Goal: Task Accomplishment & Management: Use online tool/utility

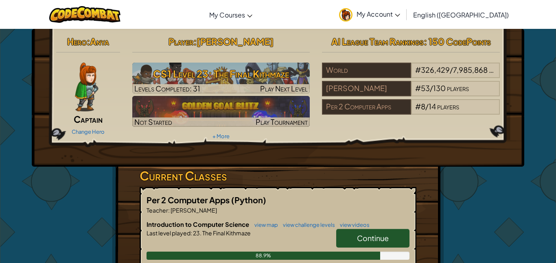
click at [376, 232] on link "Continue" at bounding box center [372, 238] width 73 height 19
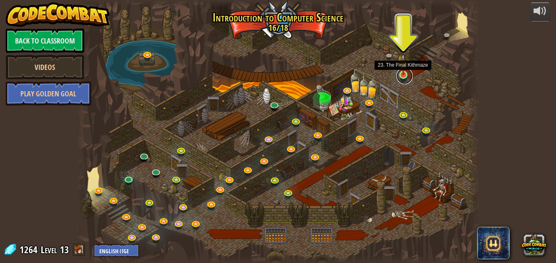
click at [404, 77] on link at bounding box center [404, 76] width 16 height 16
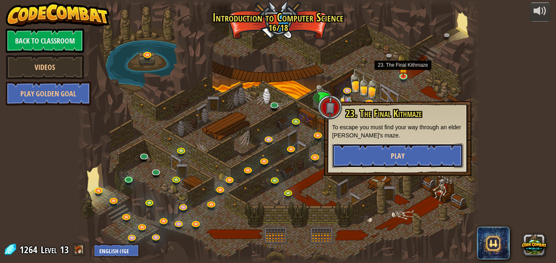
click at [406, 150] on button "Play" at bounding box center [397, 156] width 131 height 24
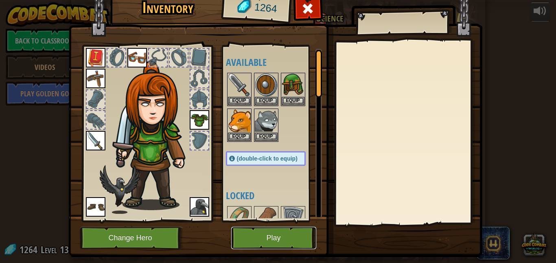
click at [275, 238] on button "Play" at bounding box center [273, 238] width 85 height 22
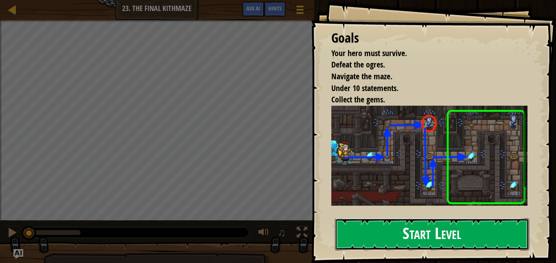
click at [389, 233] on button "Start Level" at bounding box center [432, 234] width 194 height 32
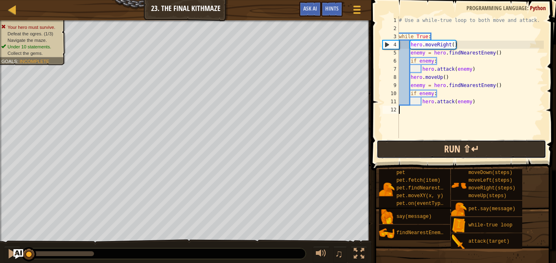
click at [423, 149] on button "Run ⇧↵" at bounding box center [461, 149] width 170 height 19
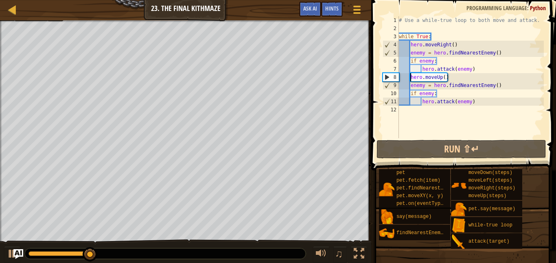
click at [411, 75] on div "# Use a while-true loop to both move and attack. while True : hero . moveRight …" at bounding box center [470, 85] width 146 height 138
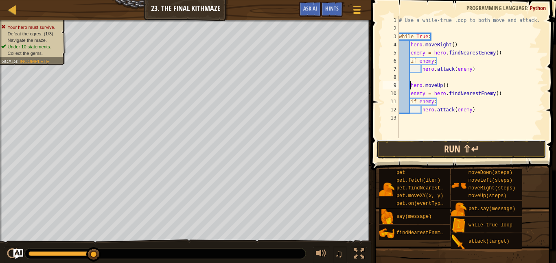
click at [440, 155] on button "Run ⇧↵" at bounding box center [461, 149] width 170 height 19
type textarea "hero.moveUp()"
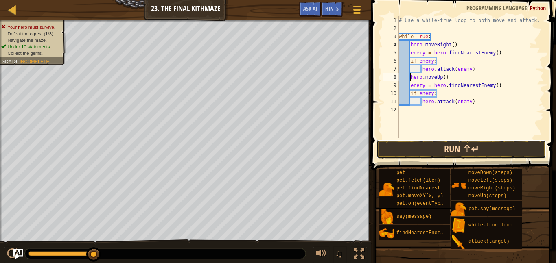
click at [429, 157] on button "Run ⇧↵" at bounding box center [461, 149] width 170 height 19
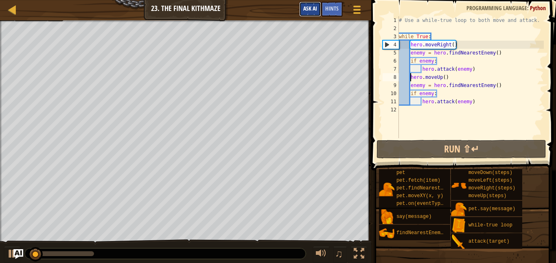
click at [310, 5] on span "Ask AI" at bounding box center [310, 8] width 14 height 8
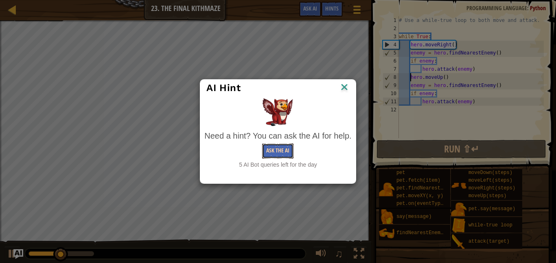
click at [273, 147] on button "Ask the AI" at bounding box center [277, 151] width 31 height 15
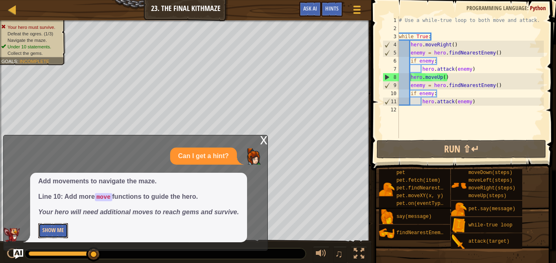
click at [55, 230] on button "Show Me" at bounding box center [53, 230] width 30 height 15
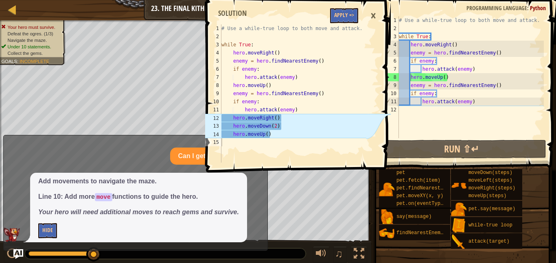
click at [405, 110] on div "# Use a while-true loop to both move and attack. while True : hero . moveRight …" at bounding box center [470, 85] width 146 height 138
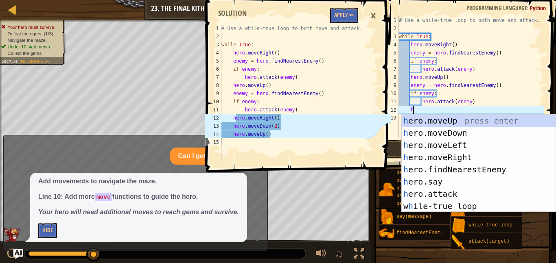
type textarea "he"
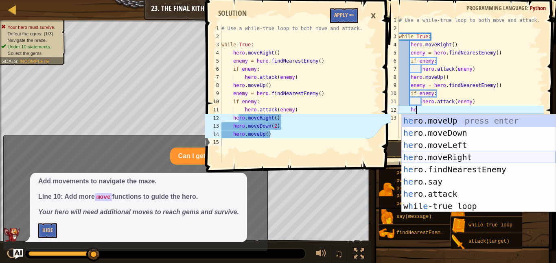
click at [447, 155] on div "he ro.moveUp press enter he ro.moveDown press enter he ro.moveLeft press enter …" at bounding box center [479, 176] width 154 height 122
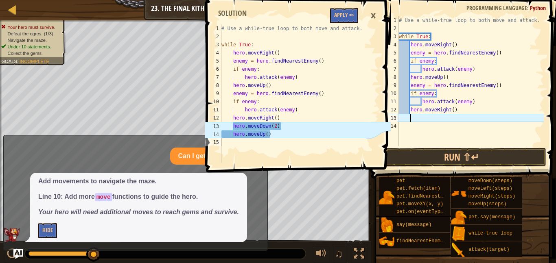
scroll to position [4, 1]
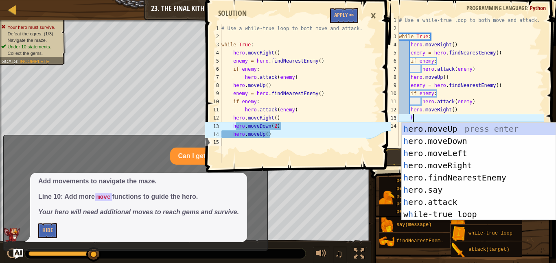
type textarea "he"
click at [434, 144] on div "he ro.moveUp press enter he ro.moveDown press enter he ro.moveLeft press enter …" at bounding box center [479, 184] width 154 height 122
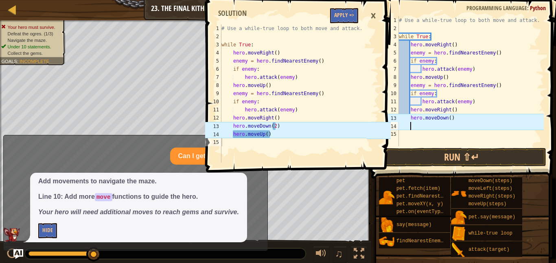
type textarea "h"
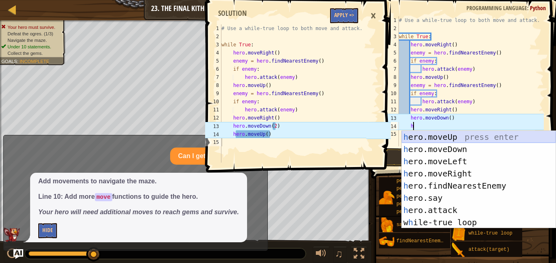
click at [441, 132] on div "h ero.moveUp press enter h ero.moveDown press enter h ero.moveLeft press enter …" at bounding box center [479, 192] width 154 height 122
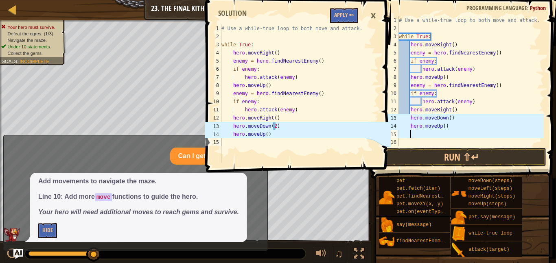
click at [448, 118] on div "# Use a while-true loop to both move and attack. while True : hero . moveRight …" at bounding box center [470, 89] width 146 height 146
click at [450, 116] on div "# Use a while-true loop to both move and attack. while True : hero . moveRight …" at bounding box center [470, 89] width 146 height 146
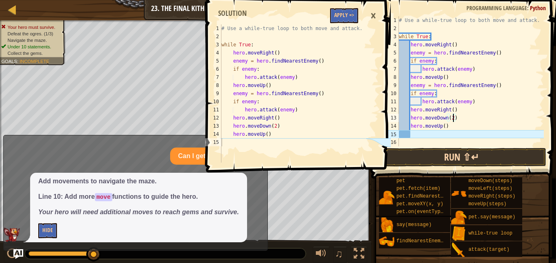
type textarea "hero.moveDown(2)"
click at [436, 159] on button "Run ⇧↵" at bounding box center [461, 157] width 170 height 19
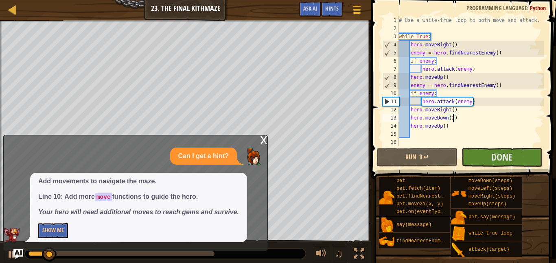
click at [264, 139] on div "x" at bounding box center [263, 139] width 7 height 8
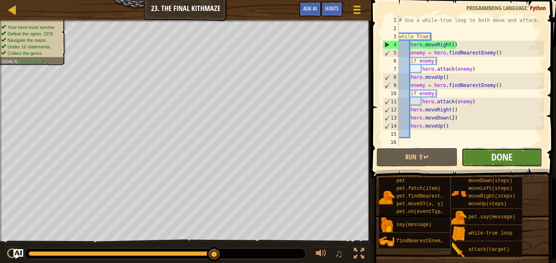
click at [492, 152] on span "Done" at bounding box center [501, 157] width 21 height 13
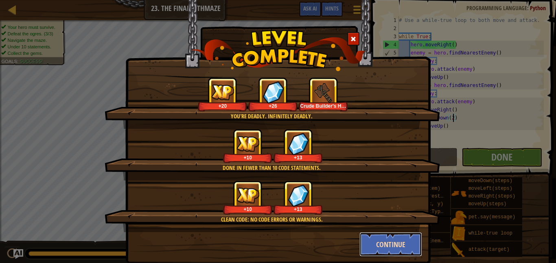
click at [400, 237] on button "Continue" at bounding box center [390, 244] width 63 height 24
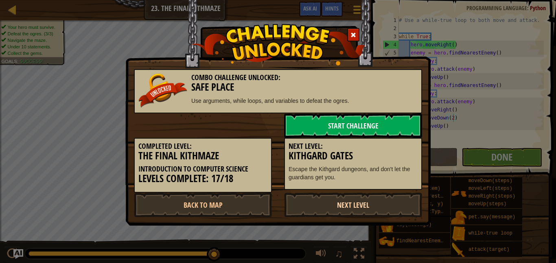
click at [359, 197] on link "Next Level" at bounding box center [353, 205] width 138 height 24
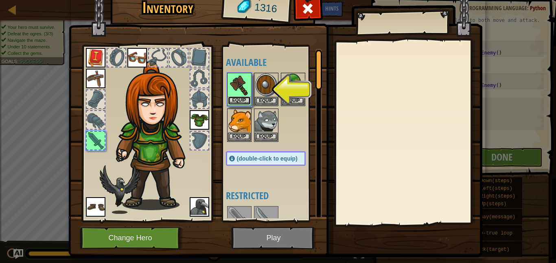
click at [237, 100] on button "Equip" at bounding box center [239, 100] width 23 height 9
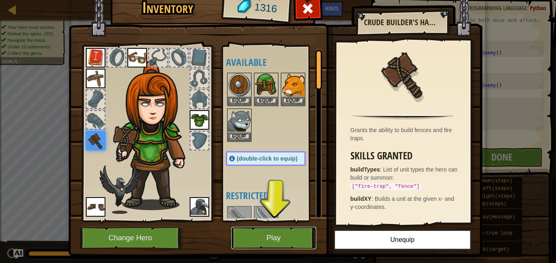
click at [264, 245] on button "Play" at bounding box center [273, 238] width 85 height 22
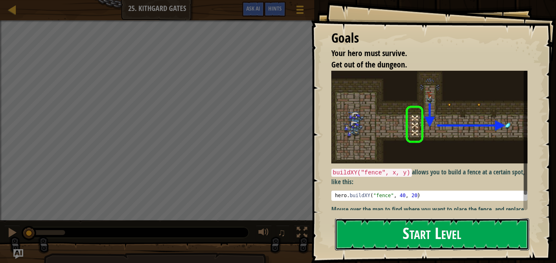
click at [454, 227] on button "Start Level" at bounding box center [432, 234] width 194 height 32
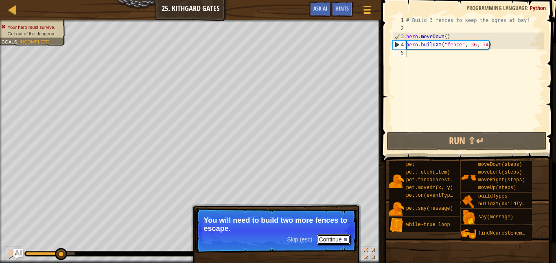
click at [331, 237] on button "Continue" at bounding box center [334, 239] width 34 height 11
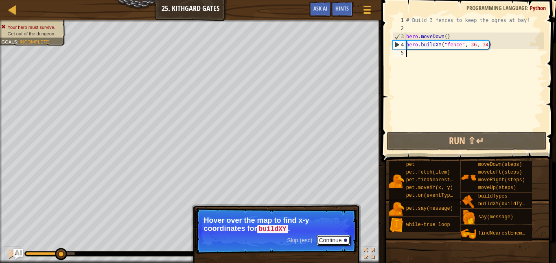
click at [331, 237] on button "Continue" at bounding box center [334, 240] width 34 height 11
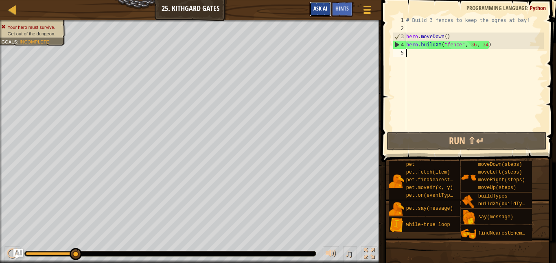
click at [318, 11] on span "Ask AI" at bounding box center [320, 8] width 14 height 8
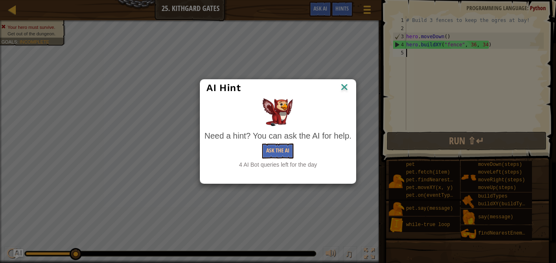
click at [283, 143] on div "Need a hint? You can ask the AI for help. Ask the AI 4 AI Bot queries left for …" at bounding box center [277, 149] width 147 height 39
click at [280, 147] on button "Ask the AI" at bounding box center [277, 151] width 31 height 15
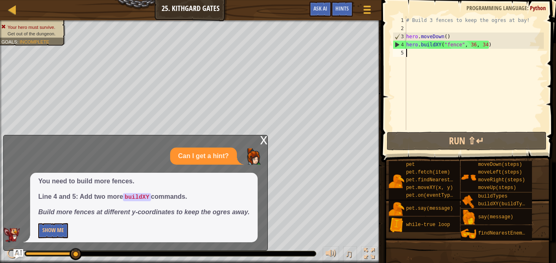
click at [63, 158] on div "Can I get a hint?" at bounding box center [134, 156] width 260 height 17
click at [44, 230] on button "Show Me" at bounding box center [53, 230] width 30 height 15
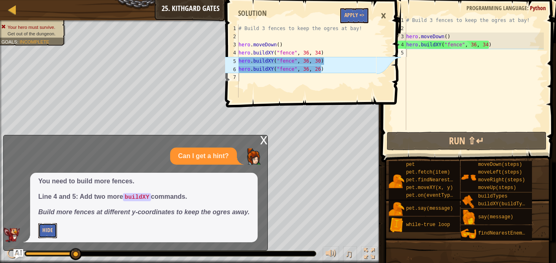
click at [44, 230] on button "Hide" at bounding box center [47, 230] width 19 height 15
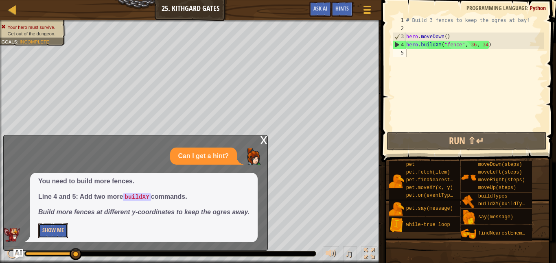
click at [52, 228] on button "Show Me" at bounding box center [53, 230] width 30 height 15
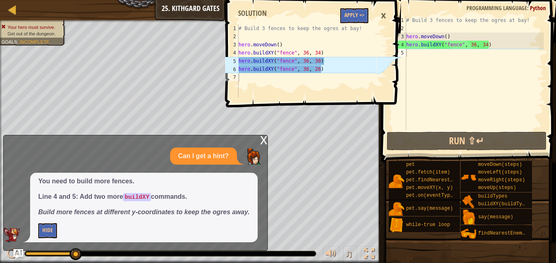
click at [409, 50] on div "# Build 3 fences to keep the ogres at bay! hero . moveDown ( ) hero . buildXY (…" at bounding box center [473, 81] width 139 height 130
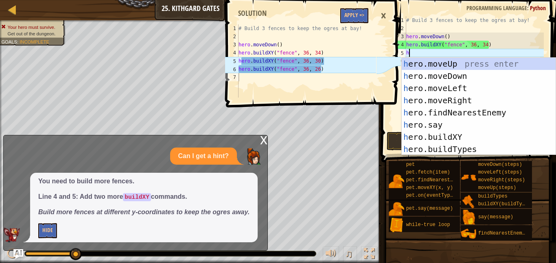
scroll to position [4, 0]
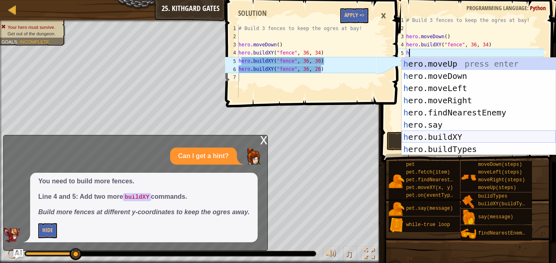
click at [434, 137] on div "h ero.moveUp press enter h ero.moveDown press enter h ero.moveLeft press enter …" at bounding box center [479, 119] width 154 height 122
type textarea "hero.buildXY("fence", 36, 30)"
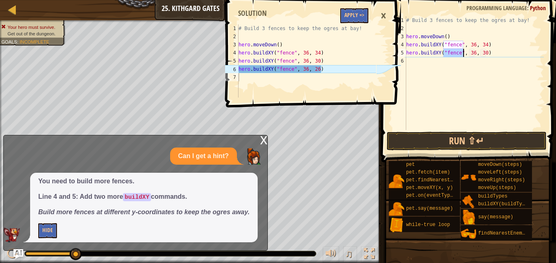
click at [420, 63] on div "# Build 3 fences to keep the ogres at bay! hero . moveDown ( ) hero . buildXY (…" at bounding box center [473, 81] width 139 height 130
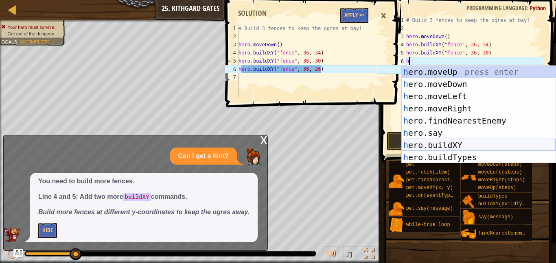
click at [448, 143] on div "h ero.moveUp press enter h ero.moveDown press enter h ero.moveLeft press enter …" at bounding box center [479, 127] width 154 height 122
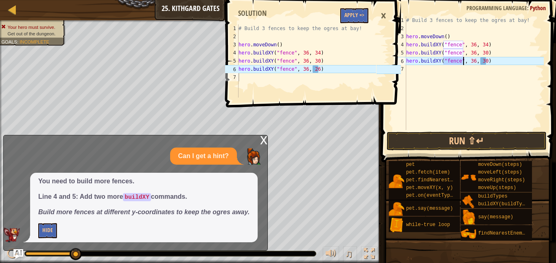
click at [485, 61] on div "# Build 3 fences to keep the ogres at bay! hero . moveDown ( ) hero . buildXY (…" at bounding box center [473, 81] width 139 height 130
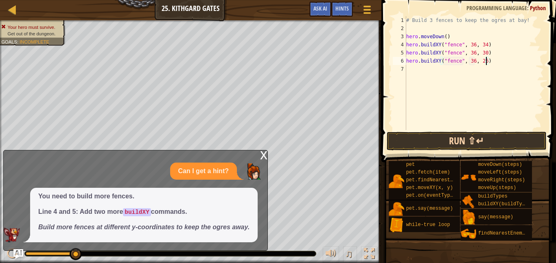
type textarea "hero.buildXY("fence", 36, 26)"
click at [441, 141] on button "Run ⇧↵" at bounding box center [466, 141] width 160 height 19
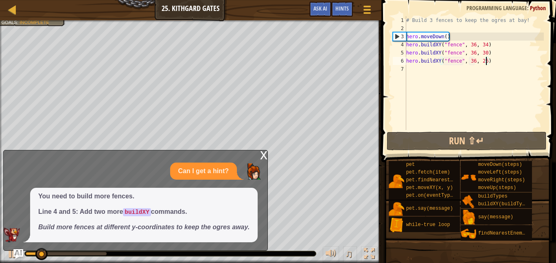
click at [264, 154] on div "x" at bounding box center [263, 155] width 7 height 8
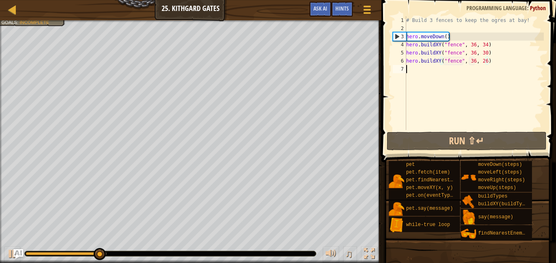
click at [410, 71] on div "# Build 3 fences to keep the ogres at bay! hero . moveDown ( ) hero . buildXY (…" at bounding box center [473, 81] width 139 height 130
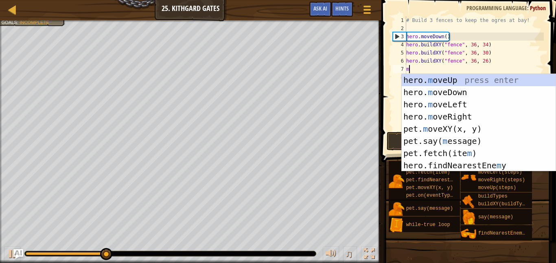
scroll to position [4, 0]
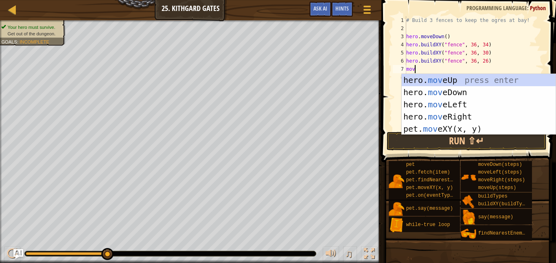
type textarea "move"
click at [458, 112] on div "hero. move Up press enter hero. move Down press enter hero. move Left press ent…" at bounding box center [479, 116] width 154 height 85
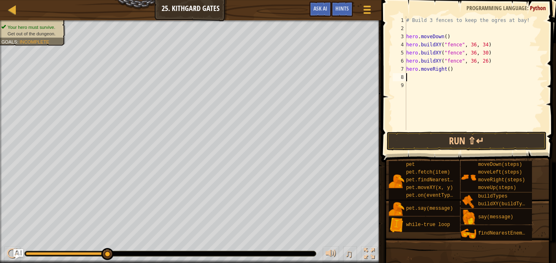
scroll to position [4, 0]
click at [457, 138] on button "Run ⇧↵" at bounding box center [466, 141] width 160 height 19
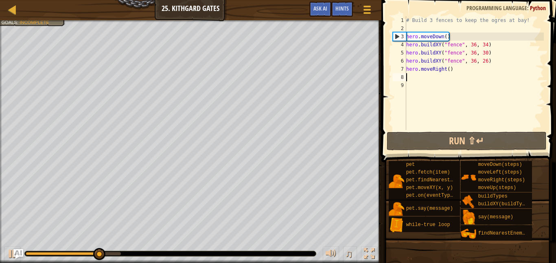
click at [450, 69] on div "# Build 3 fences to keep the ogres at bay! hero . moveDown ( ) hero . buildXY (…" at bounding box center [473, 81] width 139 height 130
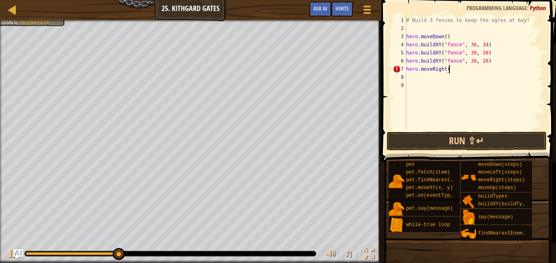
scroll to position [4, 6]
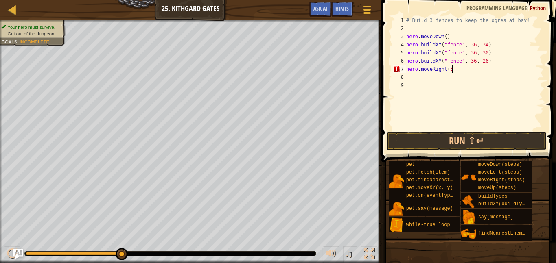
type textarea "hero.moveRight(3)"
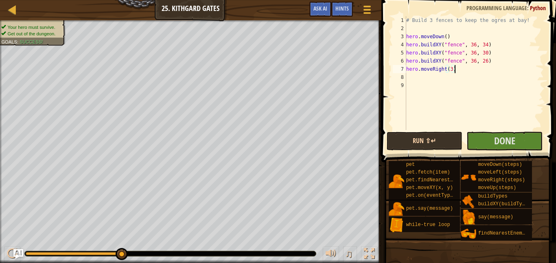
type textarea "hero.moveRight(3)"
click at [436, 142] on button "Run ⇧↵" at bounding box center [424, 141] width 76 height 19
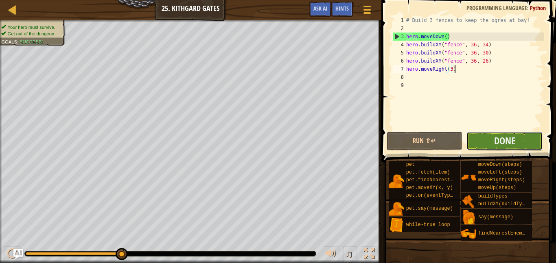
click at [483, 141] on button "Done" at bounding box center [504, 141] width 76 height 19
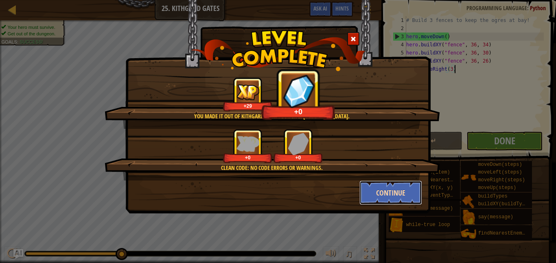
click at [391, 194] on button "Continue" at bounding box center [390, 193] width 63 height 24
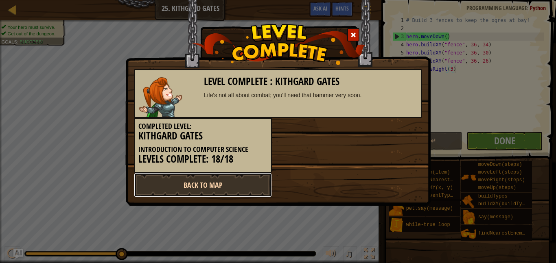
click at [236, 181] on link "Back to Map" at bounding box center [203, 185] width 138 height 24
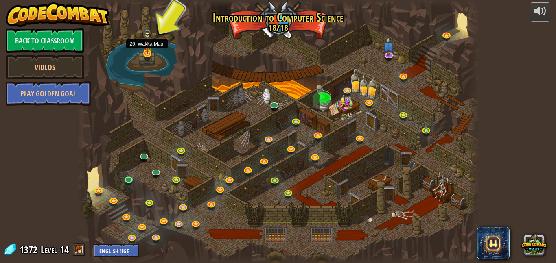
click at [148, 47] on img at bounding box center [146, 41] width 9 height 25
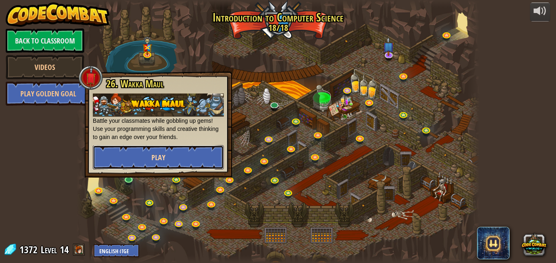
click at [159, 155] on span "Play" at bounding box center [158, 158] width 14 height 10
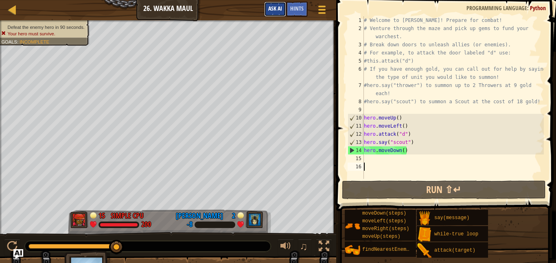
click at [275, 5] on span "Ask AI" at bounding box center [275, 8] width 14 height 8
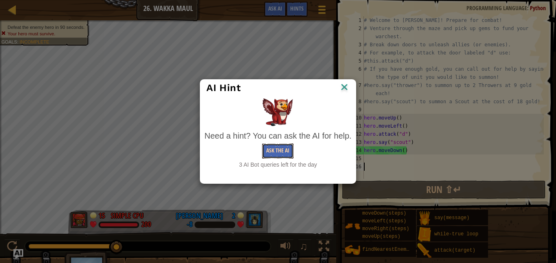
click at [271, 145] on button "Ask the AI" at bounding box center [277, 151] width 31 height 15
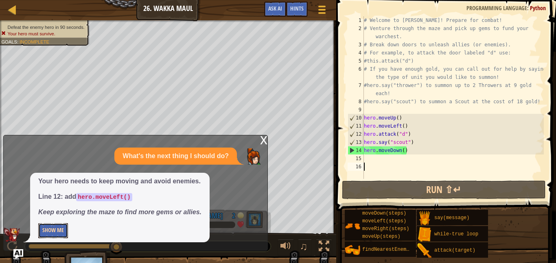
click at [44, 227] on button "Show Me" at bounding box center [53, 230] width 30 height 15
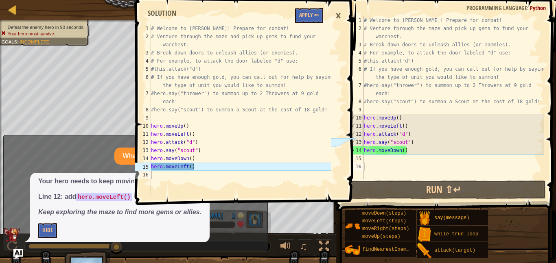
click at [366, 159] on div "# Welcome to [PERSON_NAME]! Prepare for combat! # Venture through the maze and …" at bounding box center [452, 105] width 181 height 179
type textarea "h"
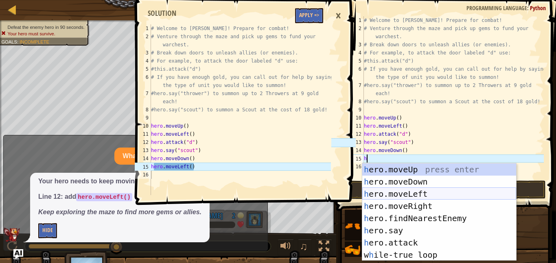
click at [408, 193] on div "h ero.moveUp press enter h ero.moveDown press enter h ero.moveLeft press enter …" at bounding box center [439, 225] width 154 height 122
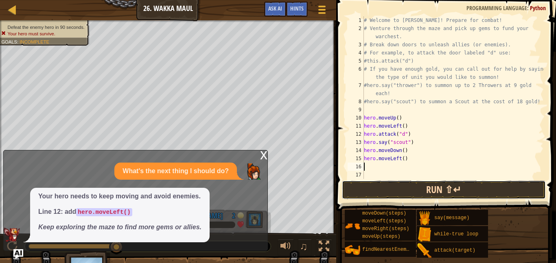
click at [391, 186] on button "Run ⇧↵" at bounding box center [444, 190] width 204 height 19
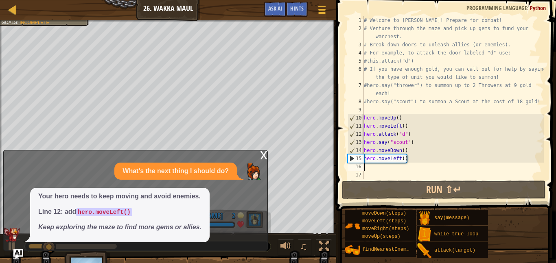
click at [401, 157] on div "# Welcome to [PERSON_NAME]! Prepare for combat! # Venture through the maze and …" at bounding box center [452, 105] width 181 height 179
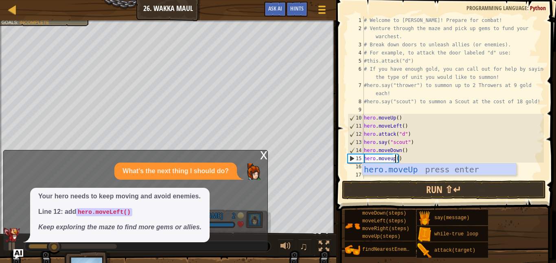
scroll to position [4, 4]
click at [408, 168] on div "hero.moveUp press enter" at bounding box center [439, 182] width 154 height 37
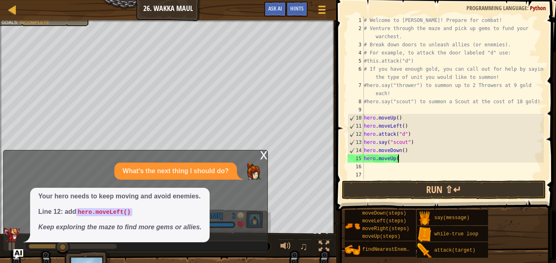
type textarea "hero.moveUp()"
click at [369, 166] on div "# Welcome to [PERSON_NAME]! Prepare for combat! # Venture through the maze and …" at bounding box center [452, 105] width 181 height 179
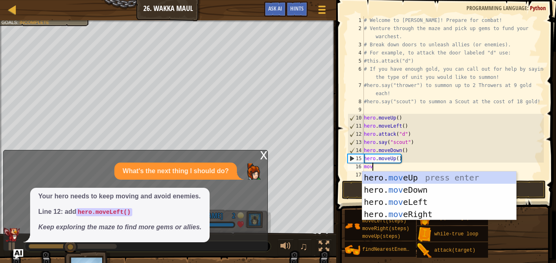
type textarea "move"
click at [417, 203] on div "hero. move Up press enter hero. move Down press enter hero. move Left press ent…" at bounding box center [439, 208] width 154 height 73
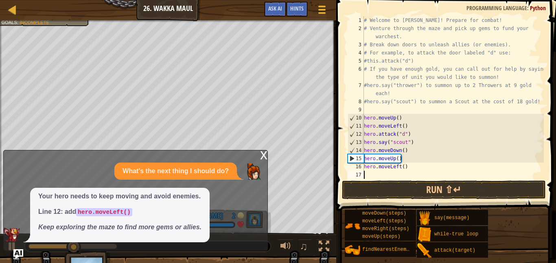
scroll to position [4, 0]
click at [417, 187] on button "Run ⇧↵" at bounding box center [444, 190] width 204 height 19
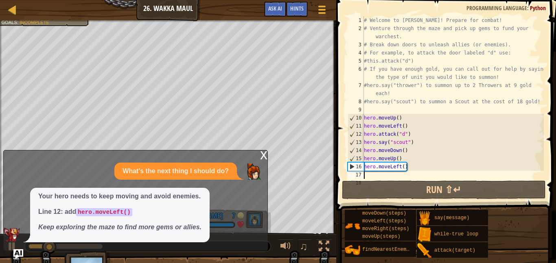
click at [404, 166] on div "# Welcome to [PERSON_NAME]! Prepare for combat! # Venture through the maze and …" at bounding box center [452, 105] width 181 height 179
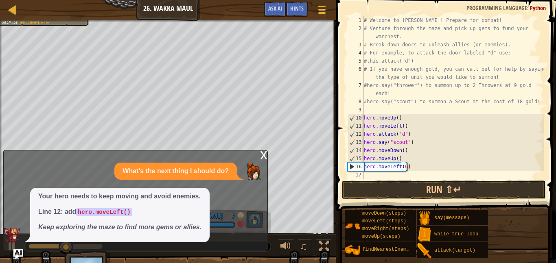
scroll to position [4, 6]
type textarea "hero.moveLeft(6)"
click at [410, 190] on button "Run ⇧↵" at bounding box center [444, 190] width 204 height 19
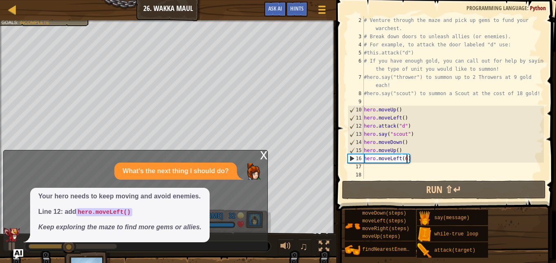
scroll to position [8, 0]
click at [363, 166] on div "17" at bounding box center [355, 167] width 16 height 8
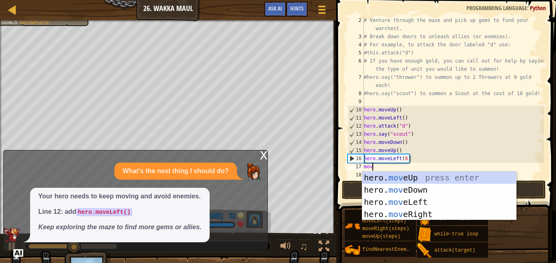
scroll to position [4, 1]
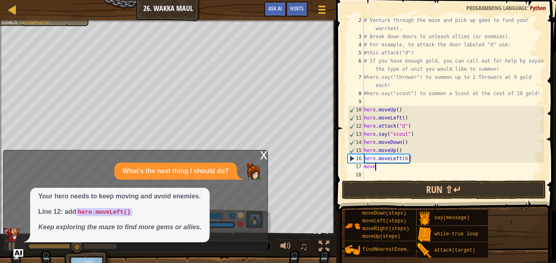
type textarea "moved"
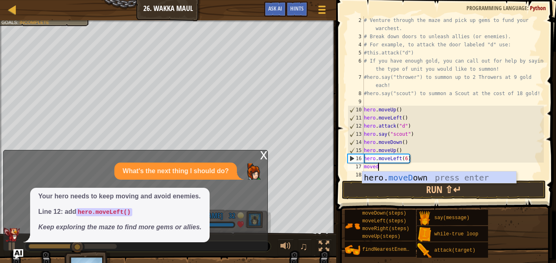
scroll to position [4, 2]
click at [382, 177] on div "hero. moveD own press enter" at bounding box center [439, 190] width 154 height 37
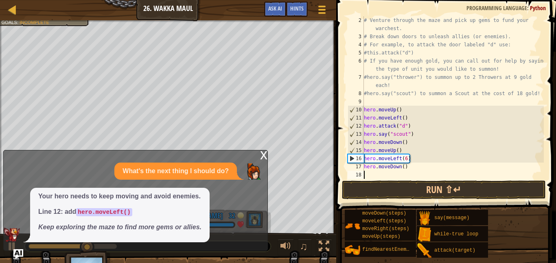
click at [263, 155] on div "x" at bounding box center [263, 155] width 7 height 8
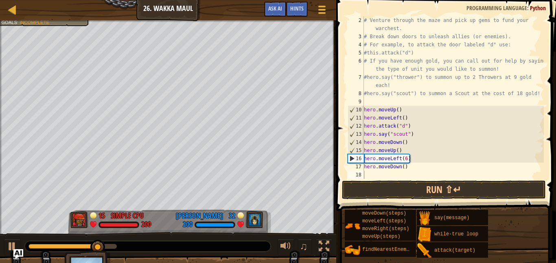
click at [403, 169] on div "# Venture through the maze and pick up gems to fund your warchest. # Break down…" at bounding box center [452, 109] width 181 height 187
type textarea "hero.moveDown(6)"
click at [388, 188] on button "Run ⇧↵" at bounding box center [444, 190] width 204 height 19
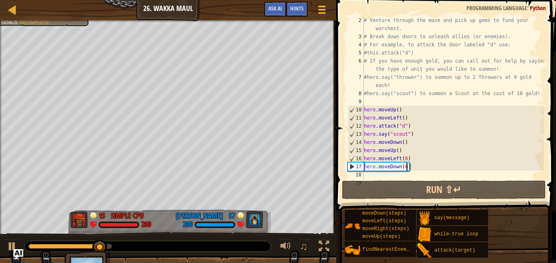
click at [366, 173] on div "# Venture through the maze and pick up gems to fund your warchest. # Break down…" at bounding box center [452, 109] width 181 height 187
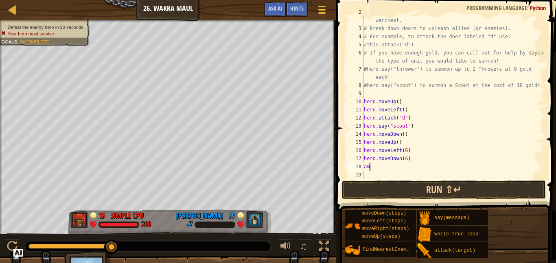
scroll to position [4, 0]
type textarea "a"
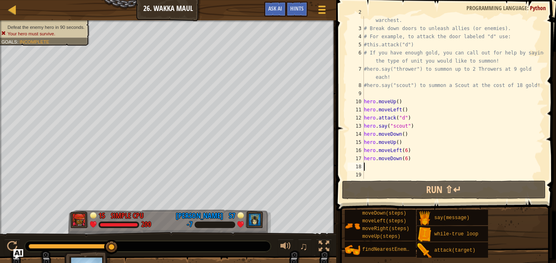
type textarea "g"
type textarea "h"
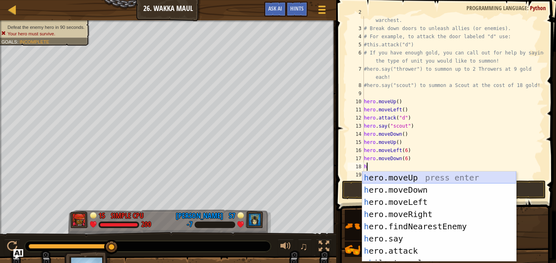
click at [418, 176] on div "h ero.moveUp press enter h ero.moveDown press enter h ero.moveLeft press enter …" at bounding box center [439, 229] width 154 height 115
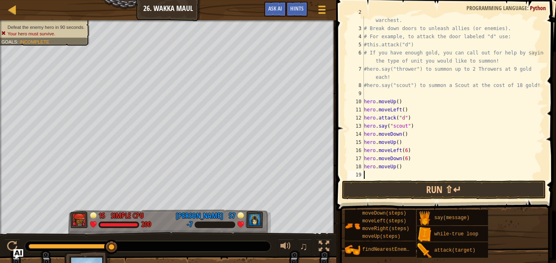
click at [397, 165] on div "# Venture through the maze and pick up gems to fund your warchest. # Break down…" at bounding box center [452, 101] width 181 height 187
click at [400, 186] on button "Run ⇧↵" at bounding box center [444, 190] width 204 height 19
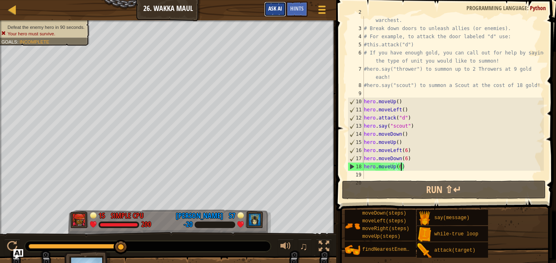
click at [273, 10] on span "Ask AI" at bounding box center [275, 8] width 14 height 8
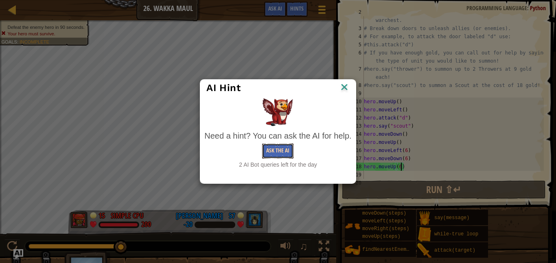
click at [279, 157] on button "Ask the AI" at bounding box center [277, 151] width 31 height 15
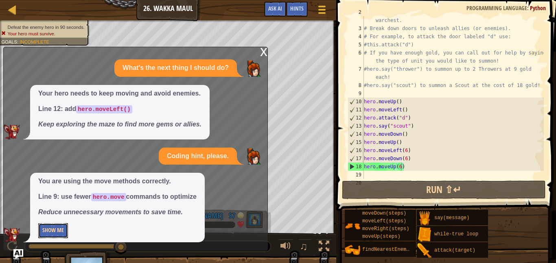
click at [53, 226] on button "Show Me" at bounding box center [53, 230] width 30 height 15
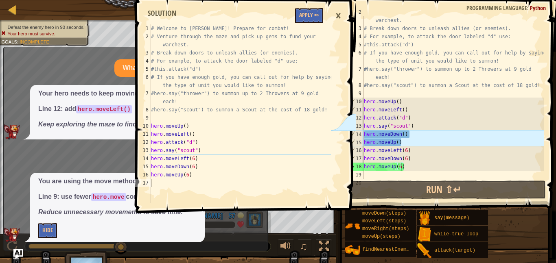
click at [410, 136] on div "# Venture through the maze and pick up gems to fund your warchest. # Break down…" at bounding box center [452, 101] width 181 height 187
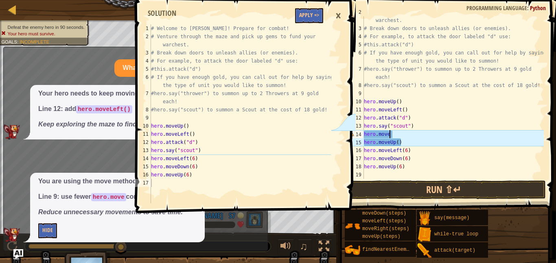
type textarea "hero.movel"
click at [425, 145] on div "hero.moveL eft press enter" at bounding box center [439, 157] width 154 height 37
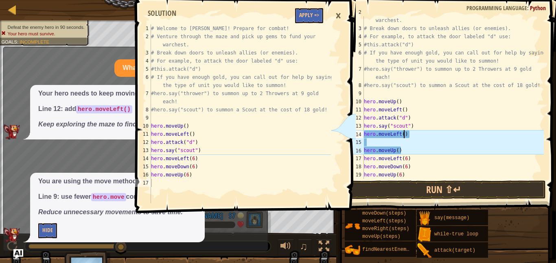
click at [404, 134] on div "# Venture through the maze and pick up gems to fund your warchest. # Break down…" at bounding box center [452, 101] width 181 height 187
click at [418, 132] on div "# Venture through the maze and pick up gems to fund your warchest. # Break down…" at bounding box center [452, 101] width 181 height 187
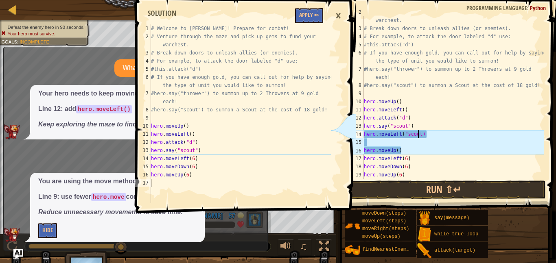
click at [420, 131] on div "# Venture through the maze and pick up gems to fund your warchest. # Break down…" at bounding box center [452, 101] width 181 height 187
click at [365, 151] on div "# Venture through the maze and pick up gems to fund your warchest. # Break down…" at bounding box center [452, 101] width 181 height 187
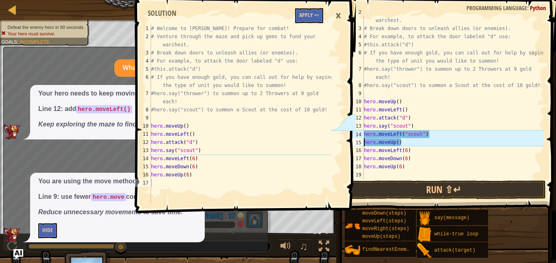
click at [423, 134] on div "# Venture through the maze and pick up gems to fund your warchest. # Break down…" at bounding box center [452, 101] width 181 height 187
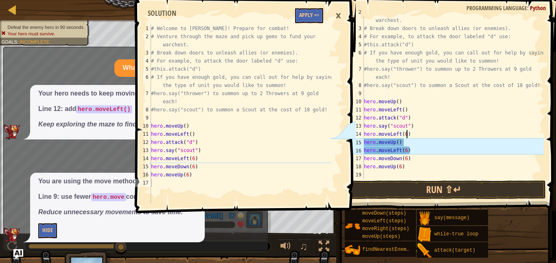
click at [398, 141] on div "# Venture through the maze and pick up gems to fund your warchest. # Break down…" at bounding box center [452, 101] width 181 height 187
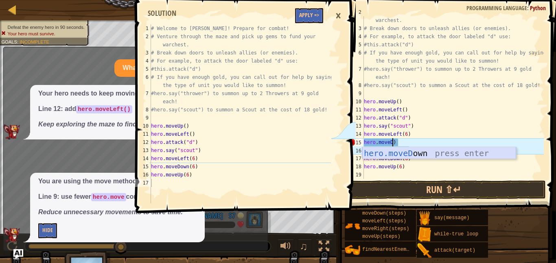
click at [404, 153] on div "hero.moveD own press enter" at bounding box center [439, 165] width 154 height 37
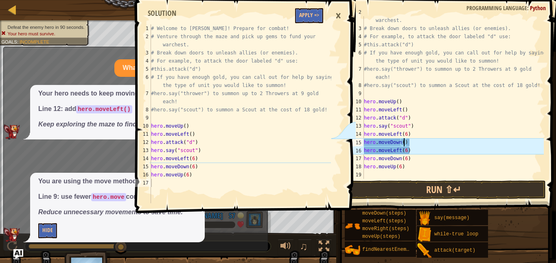
click at [403, 142] on div "# Venture through the maze and pick up gems to fund your warchest. # Break down…" at bounding box center [452, 101] width 181 height 187
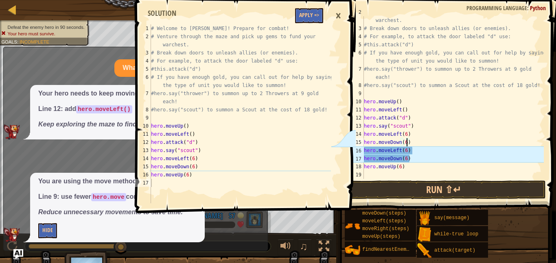
click at [400, 151] on div "# Venture through the maze and pick up gems to fund your warchest. # Break down…" at bounding box center [452, 101] width 181 height 187
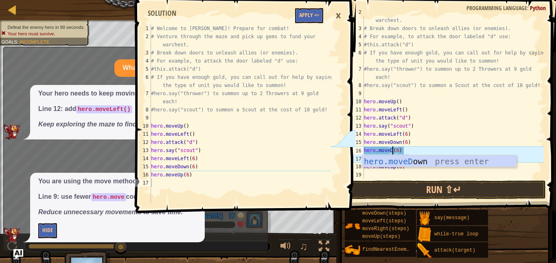
scroll to position [4, 4]
click at [408, 157] on div "hero.moveD own press enter" at bounding box center [439, 173] width 154 height 37
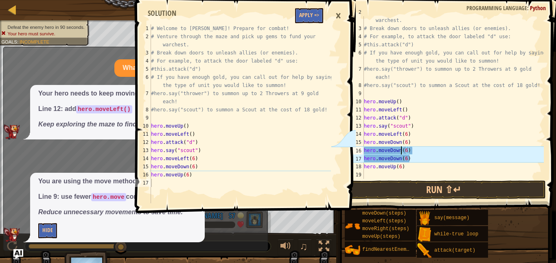
click at [403, 167] on div "# Venture through the maze and pick up gems to fund your warchest. # Break down…" at bounding box center [452, 101] width 181 height 187
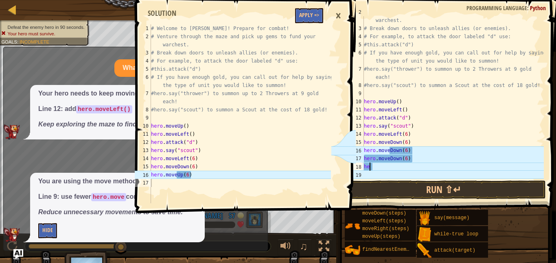
scroll to position [4, 0]
type textarea "h"
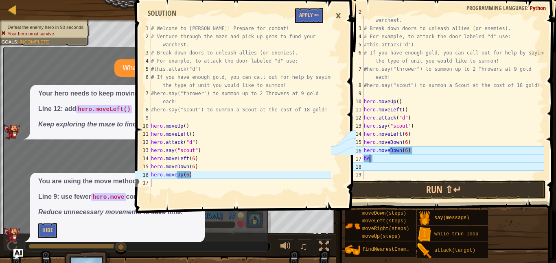
type textarea "h"
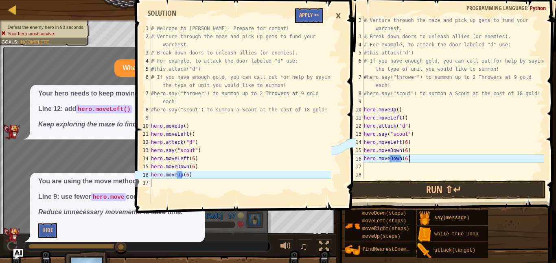
scroll to position [8, 0]
click at [400, 157] on div "# Venture through the maze and pick up gems to fund your warchest. # Break down…" at bounding box center [452, 109] width 181 height 187
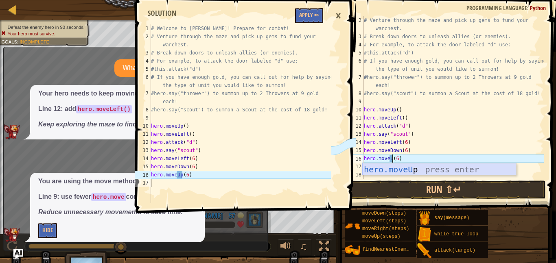
click at [415, 170] on div "hero.moveU p press enter" at bounding box center [439, 182] width 154 height 37
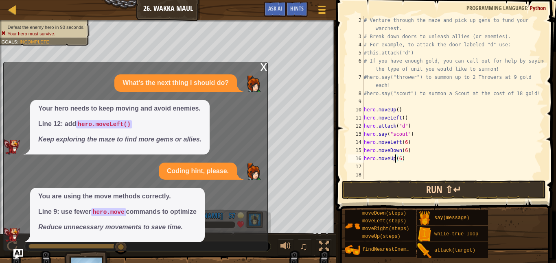
type textarea "hero.moveUp(6)"
click at [395, 187] on button "Run ⇧↵" at bounding box center [444, 190] width 204 height 19
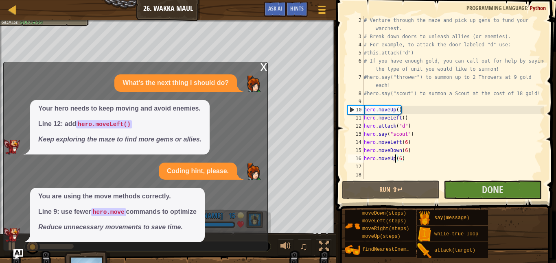
click at [263, 63] on div "x" at bounding box center [263, 66] width 7 height 8
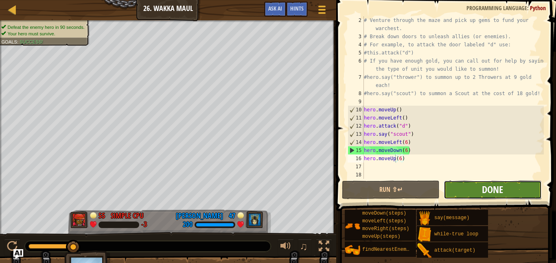
click at [488, 187] on span "Done" at bounding box center [492, 189] width 21 height 13
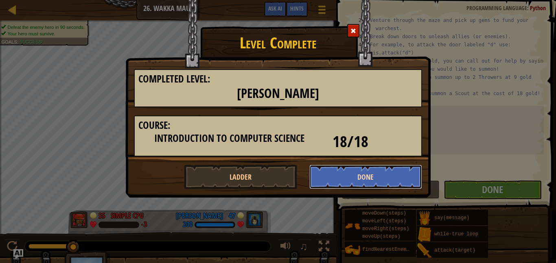
click at [353, 172] on button "Done" at bounding box center [365, 177] width 113 height 24
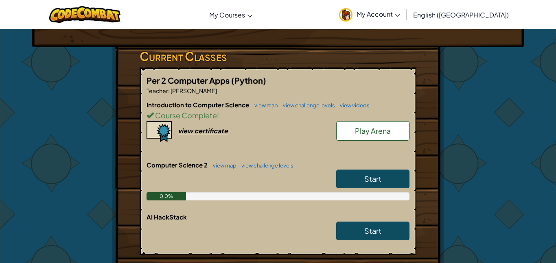
scroll to position [120, 0]
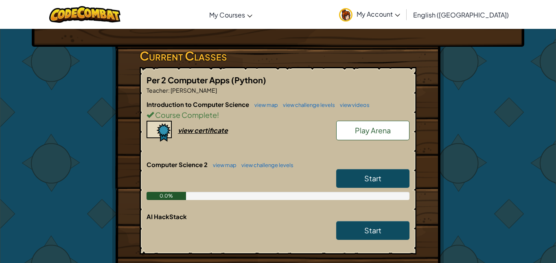
click at [355, 133] on span "Play Arena" at bounding box center [373, 130] width 36 height 9
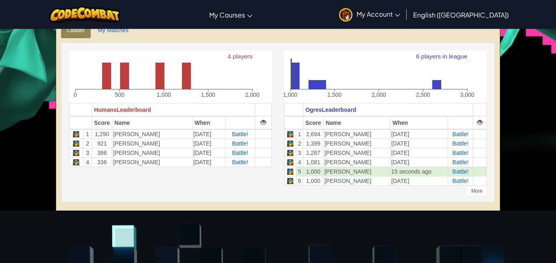
scroll to position [199, 0]
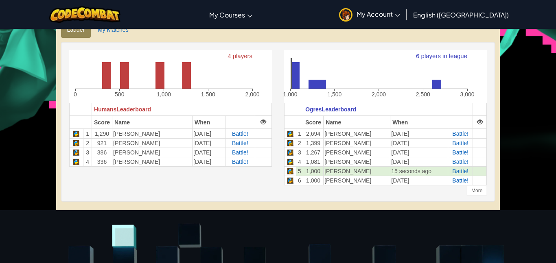
click at [282, 122] on div "6 players in league 1,000 1,500 2,000 2,500 3,000 Ogres Leaderboard Score Name …" at bounding box center [385, 122] width 215 height 144
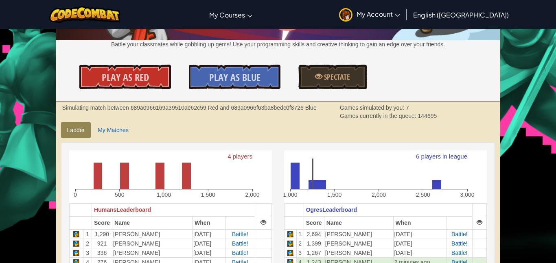
scroll to position [0, 0]
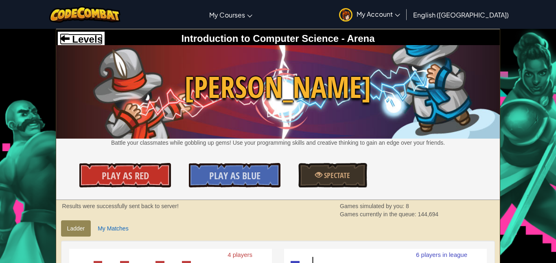
click at [88, 39] on span "Levels" at bounding box center [86, 39] width 33 height 11
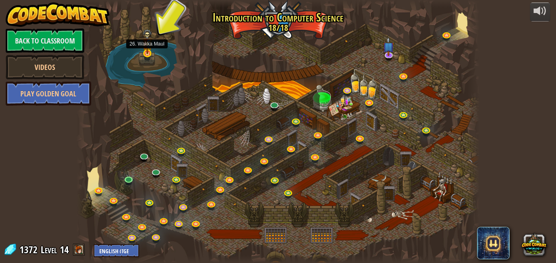
click at [145, 53] on img at bounding box center [146, 41] width 9 height 25
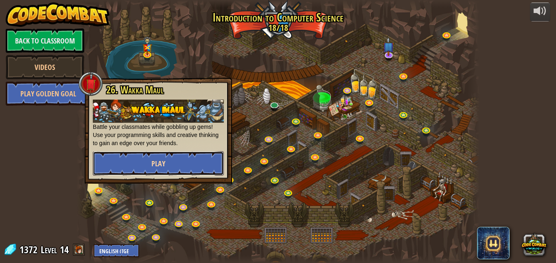
click at [147, 160] on button "Play" at bounding box center [158, 163] width 131 height 24
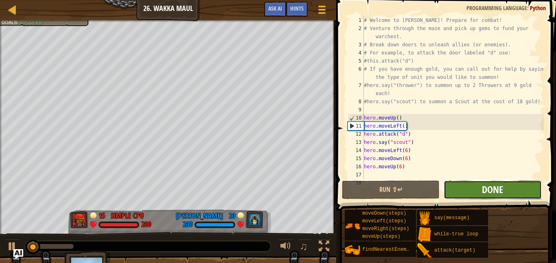
click at [494, 191] on span "Done" at bounding box center [492, 189] width 21 height 13
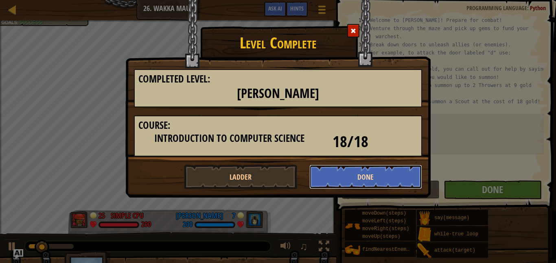
click at [389, 177] on button "Done" at bounding box center [365, 177] width 113 height 24
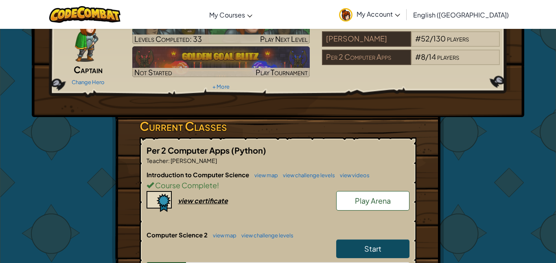
scroll to position [65, 0]
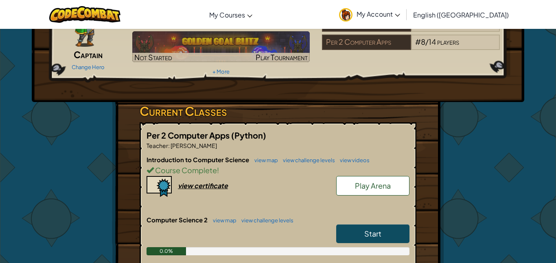
click at [344, 190] on link "Play Arena" at bounding box center [372, 186] width 73 height 20
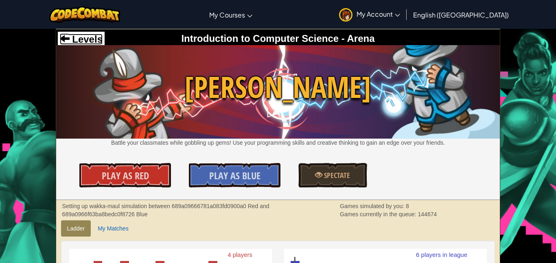
click at [92, 35] on span "Levels" at bounding box center [86, 39] width 33 height 11
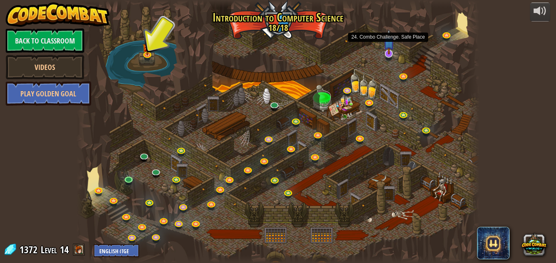
click at [390, 52] on img at bounding box center [388, 41] width 11 height 25
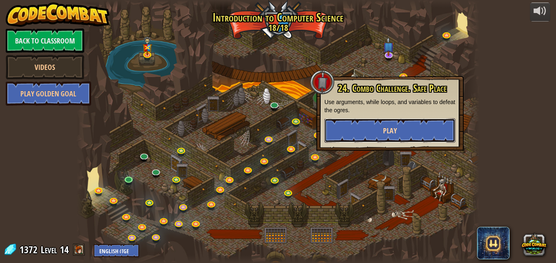
click at [379, 133] on button "Play" at bounding box center [389, 130] width 131 height 24
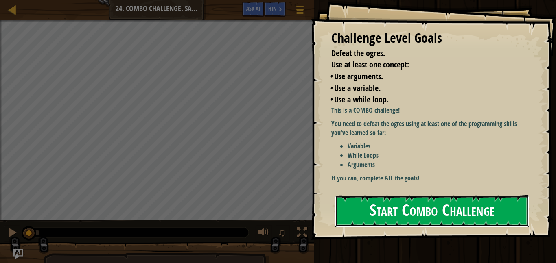
click at [394, 207] on button "Start Combo Challenge" at bounding box center [432, 211] width 194 height 32
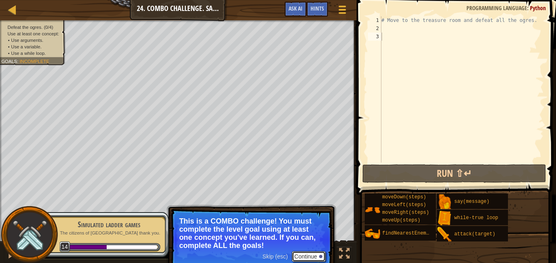
click at [310, 255] on button "Continue" at bounding box center [309, 256] width 34 height 11
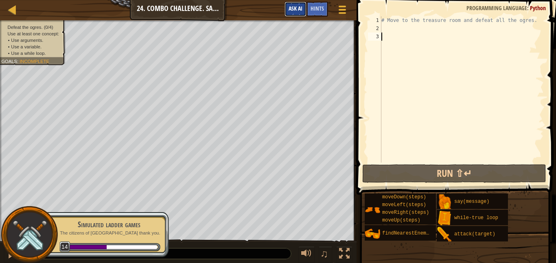
click at [295, 12] on span "Ask AI" at bounding box center [295, 8] width 14 height 8
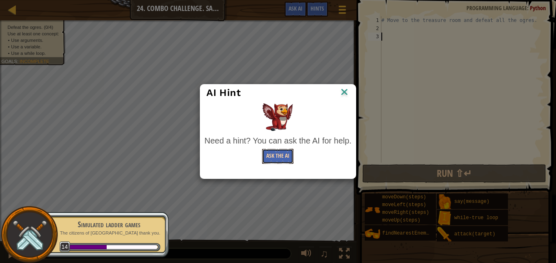
click at [276, 157] on button "Ask the AI" at bounding box center [277, 156] width 31 height 15
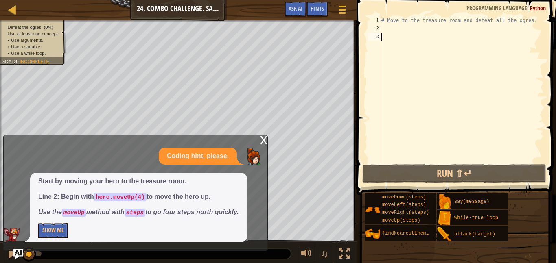
click at [71, 229] on p "Show Me" at bounding box center [138, 230] width 201 height 15
click at [58, 232] on button "Show Me" at bounding box center [53, 230] width 30 height 15
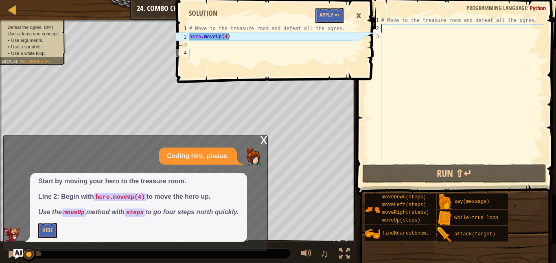
click at [383, 31] on div "# Move to the treasure room and defeat all the ogres." at bounding box center [462, 97] width 164 height 163
type textarea "h"
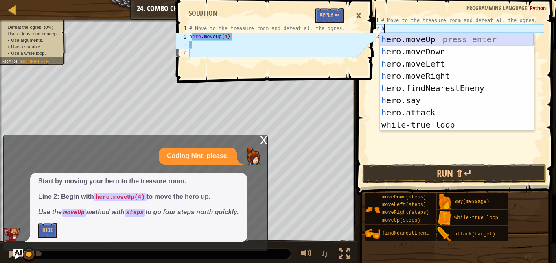
click at [420, 36] on div "h ero.moveUp press enter h ero.moveDown press enter h ero.moveLeft press enter …" at bounding box center [457, 94] width 154 height 122
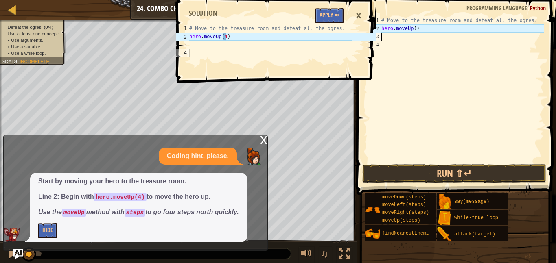
click at [415, 27] on div "# Move to the treasure room and defeat all the ogres. hero . moveUp ( )" at bounding box center [462, 97] width 164 height 163
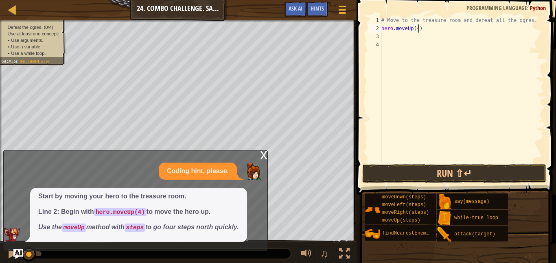
scroll to position [4, 5]
type textarea "hero.moveUp(4)"
click at [415, 173] on button "Run ⇧↵" at bounding box center [454, 173] width 184 height 19
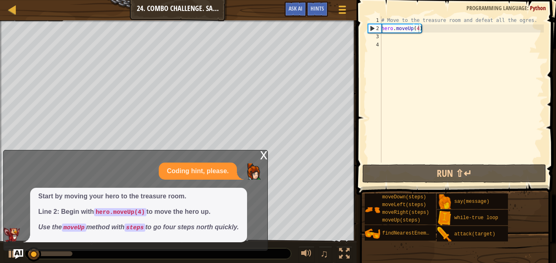
click at [262, 154] on div "x" at bounding box center [263, 155] width 7 height 8
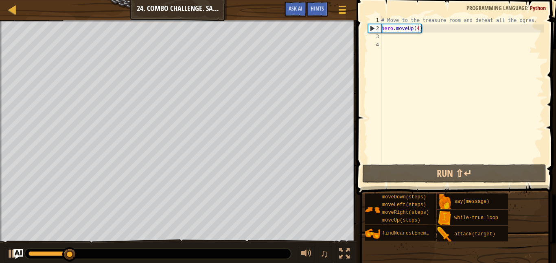
click at [386, 39] on div "# Move to the treasure room and defeat all the ogres. hero . moveUp ( 4 )" at bounding box center [462, 97] width 164 height 163
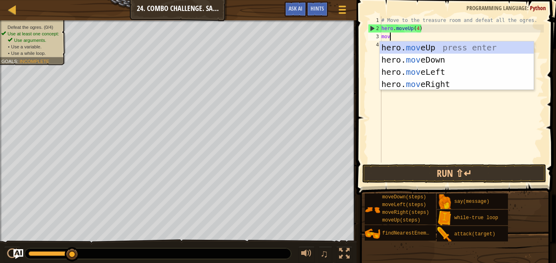
type textarea "move"
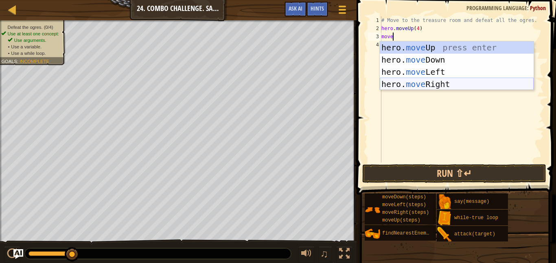
click at [428, 82] on div "hero. move Up press enter hero. move Down press enter hero. move Left press ent…" at bounding box center [457, 77] width 154 height 73
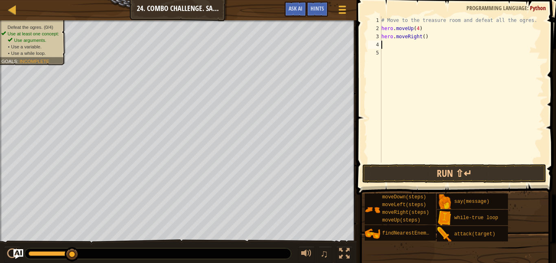
click at [425, 35] on div "# Move to the treasure room and defeat all the ogres. hero . moveUp ( 4 ) hero …" at bounding box center [462, 97] width 164 height 163
type textarea "hero.moveRight(4)"
click at [384, 169] on button "Run ⇧↵" at bounding box center [454, 173] width 184 height 19
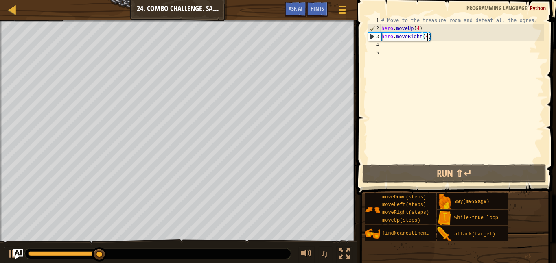
click at [381, 43] on div "# Move to the treasure room and defeat all the ogres. hero . moveUp ( 4 ) hero …" at bounding box center [462, 97] width 164 height 163
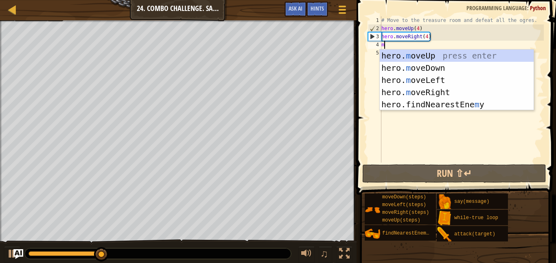
type textarea "mo"
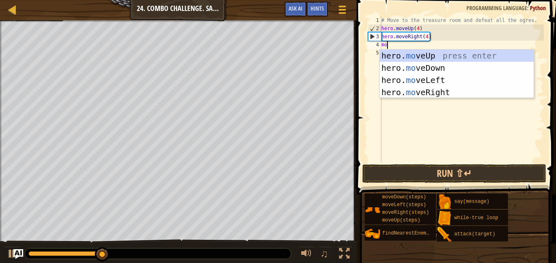
scroll to position [4, 0]
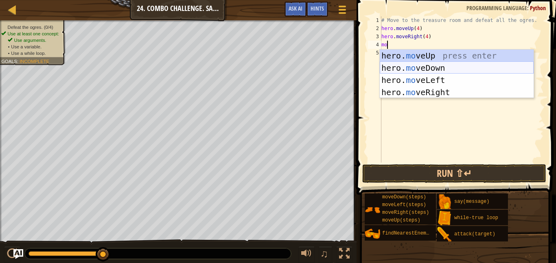
click at [417, 64] on div "hero. mo veUp press enter hero. mo veDown press enter hero. mo veLeft press ent…" at bounding box center [457, 86] width 154 height 73
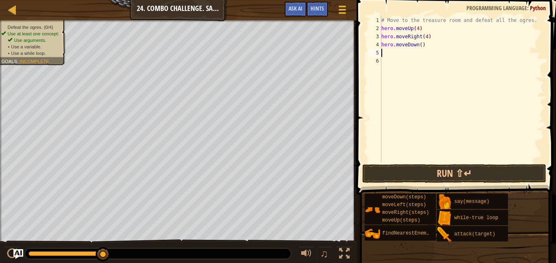
scroll to position [4, 0]
click at [421, 45] on div "# Move to the treasure room and defeat all the ogres. hero . moveUp ( 4 ) hero …" at bounding box center [462, 97] width 164 height 163
type textarea "hero.moveDown(3)"
click at [410, 173] on button "Run ⇧↵" at bounding box center [454, 173] width 184 height 19
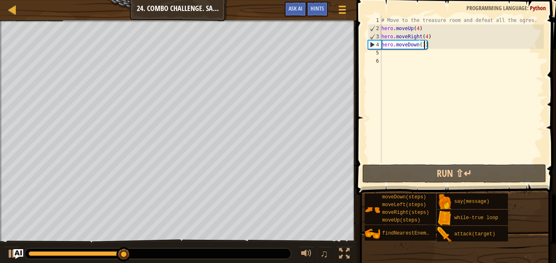
click at [382, 53] on div "# Move to the treasure room and defeat all the ogres. hero . moveUp ( 4 ) hero …" at bounding box center [462, 97] width 164 height 163
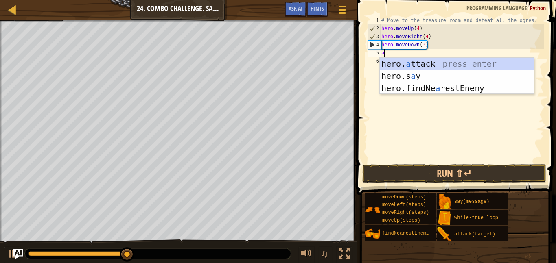
scroll to position [4, 0]
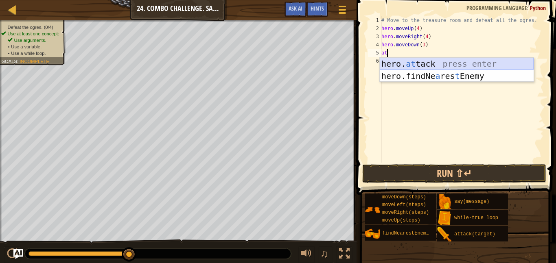
click at [415, 60] on div "hero. at tack press enter hero.findNe a res t Enemy press enter" at bounding box center [457, 82] width 154 height 49
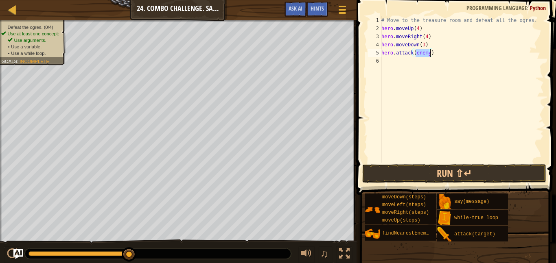
click at [432, 53] on div "# Move to the treasure room and defeat all the ogres. hero . moveUp ( 4 ) hero …" at bounding box center [462, 97] width 164 height 163
type textarea "h"
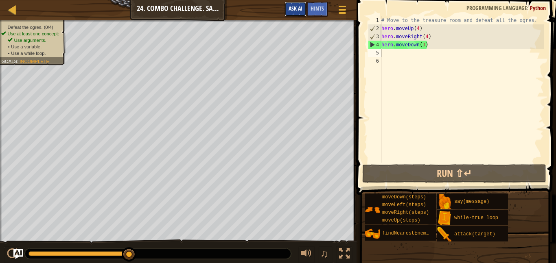
click at [288, 9] on span "Ask AI" at bounding box center [295, 8] width 14 height 8
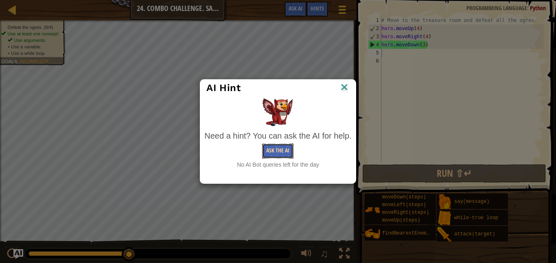
click at [279, 147] on button "Ask the AI" at bounding box center [277, 151] width 31 height 15
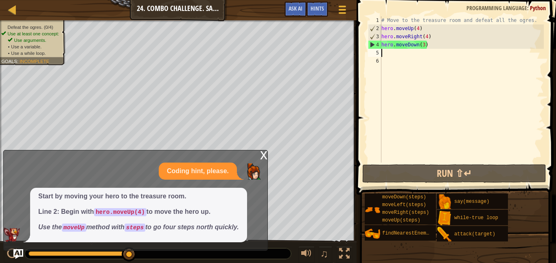
click at [263, 152] on div "x" at bounding box center [263, 155] width 7 height 8
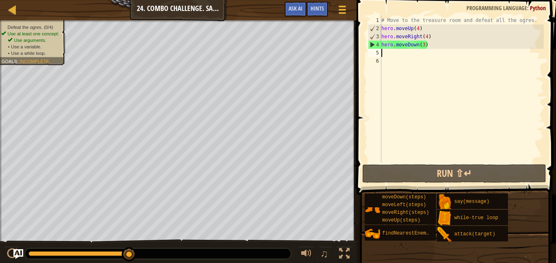
type textarea "a"
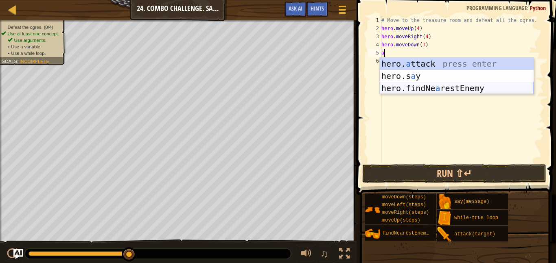
click at [428, 89] on div "hero. a ttack press enter hero.s a y press enter hero.findNe a restEnemy press …" at bounding box center [457, 88] width 154 height 61
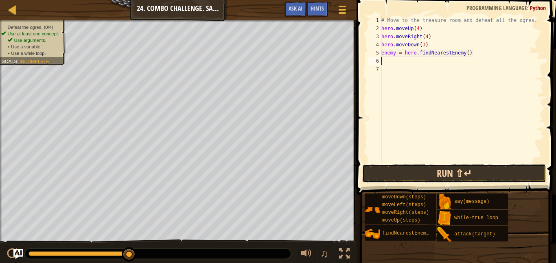
click at [388, 174] on button "Run ⇧↵" at bounding box center [454, 173] width 184 height 19
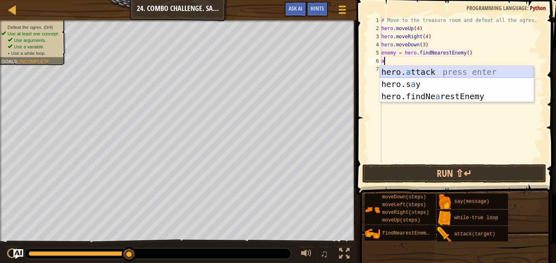
click at [439, 70] on div "hero. a ttack press enter hero.s a y press enter hero.findNe a restEnemy press …" at bounding box center [457, 96] width 154 height 61
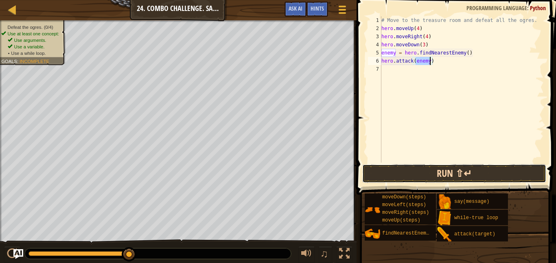
click at [421, 170] on button "Run ⇧↵" at bounding box center [454, 173] width 184 height 19
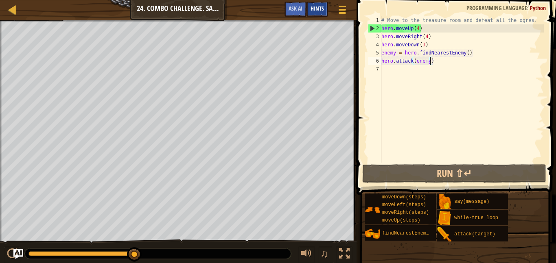
click at [320, 7] on span "Hints" at bounding box center [316, 8] width 13 height 8
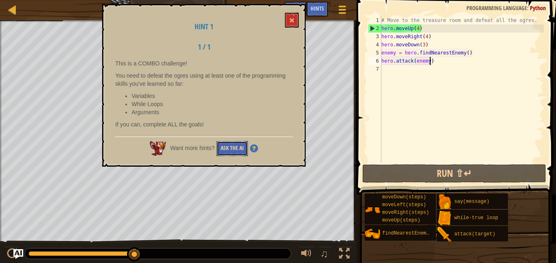
click at [236, 149] on button "Ask the AI" at bounding box center [231, 148] width 31 height 15
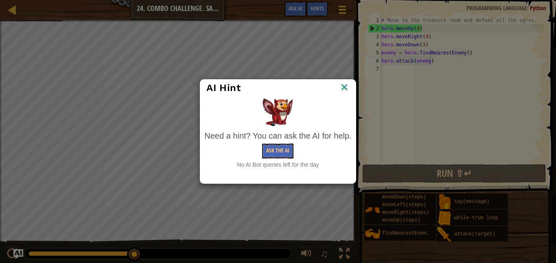
click at [345, 83] on img at bounding box center [344, 88] width 11 height 12
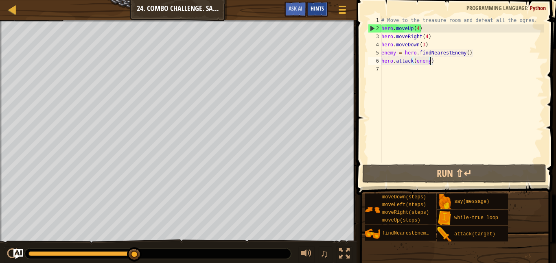
click at [317, 9] on span "Hints" at bounding box center [316, 8] width 13 height 8
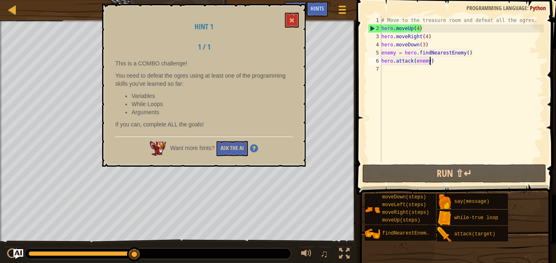
click at [433, 61] on div "# Move to the treasure room and defeat all the ogres. hero . moveUp ( 4 ) hero …" at bounding box center [462, 97] width 164 height 163
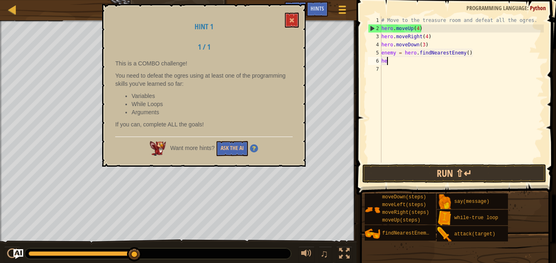
type textarea "h"
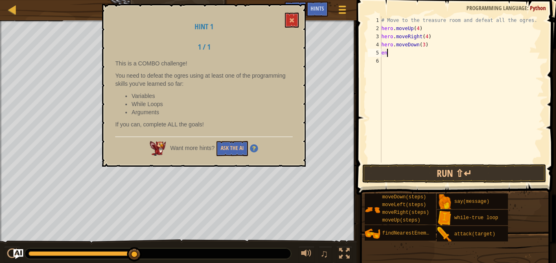
type textarea "e"
click at [423, 44] on div "# Move to the treasure room and defeat all the ogres. hero . moveUp ( 4 ) hero …" at bounding box center [462, 97] width 164 height 163
click at [424, 181] on button "Run ⇧↵" at bounding box center [454, 173] width 184 height 19
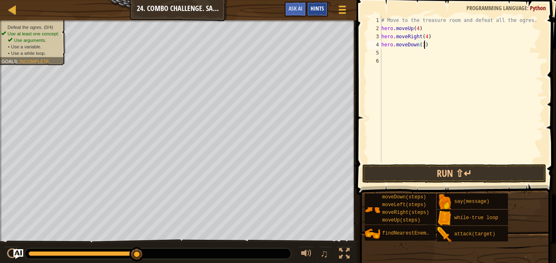
type textarea "hero.moveDown(3)"
click at [314, 7] on span "Hints" at bounding box center [316, 8] width 13 height 8
